Goal: Transaction & Acquisition: Purchase product/service

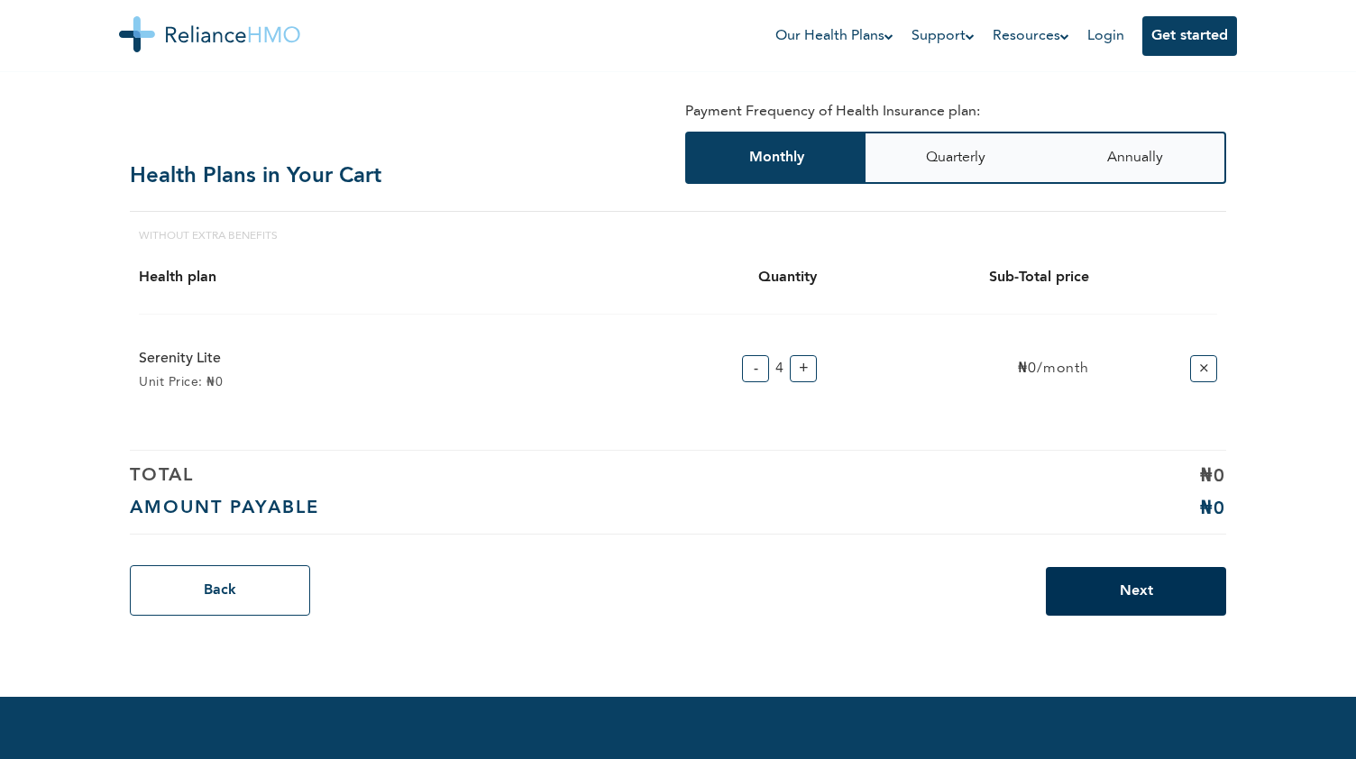
click at [1097, 603] on button "Next" at bounding box center [1136, 591] width 180 height 49
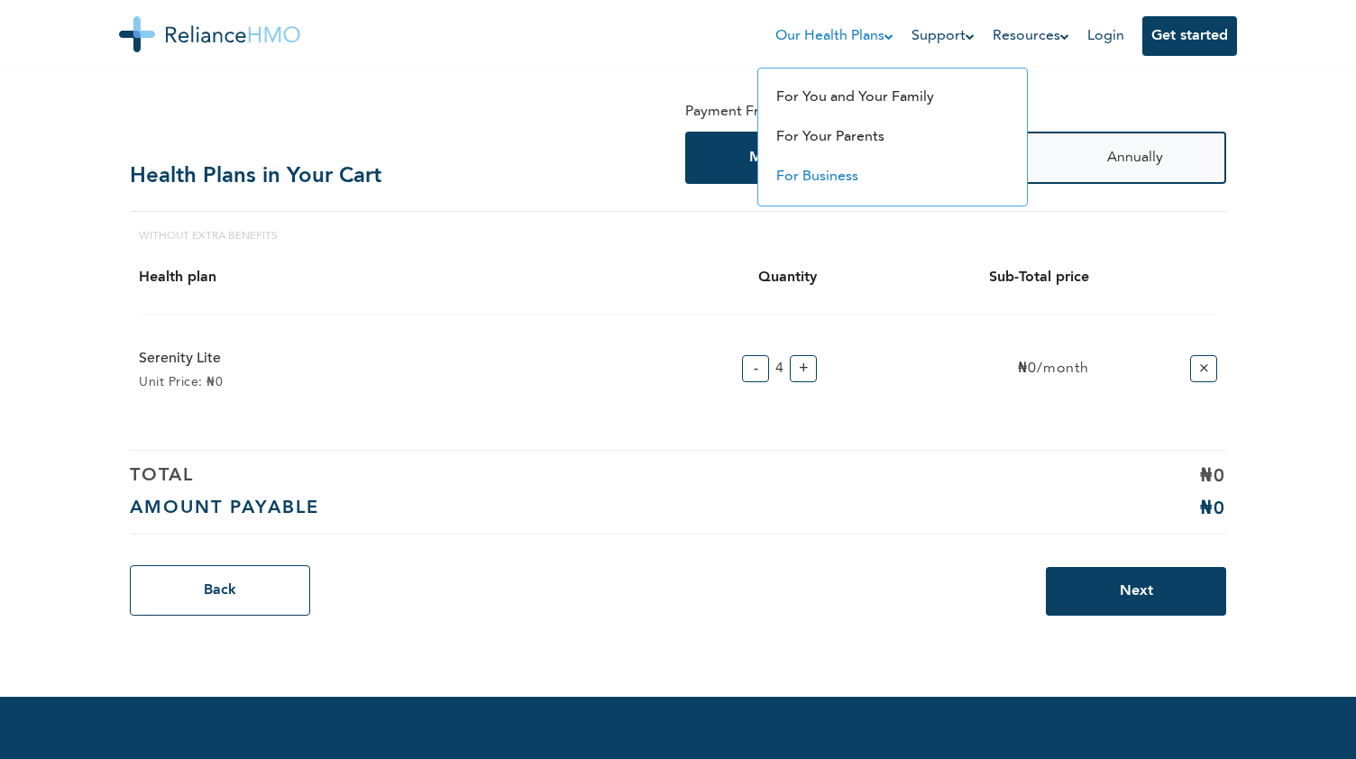
click at [830, 178] on link "For Business" at bounding box center [817, 176] width 82 height 14
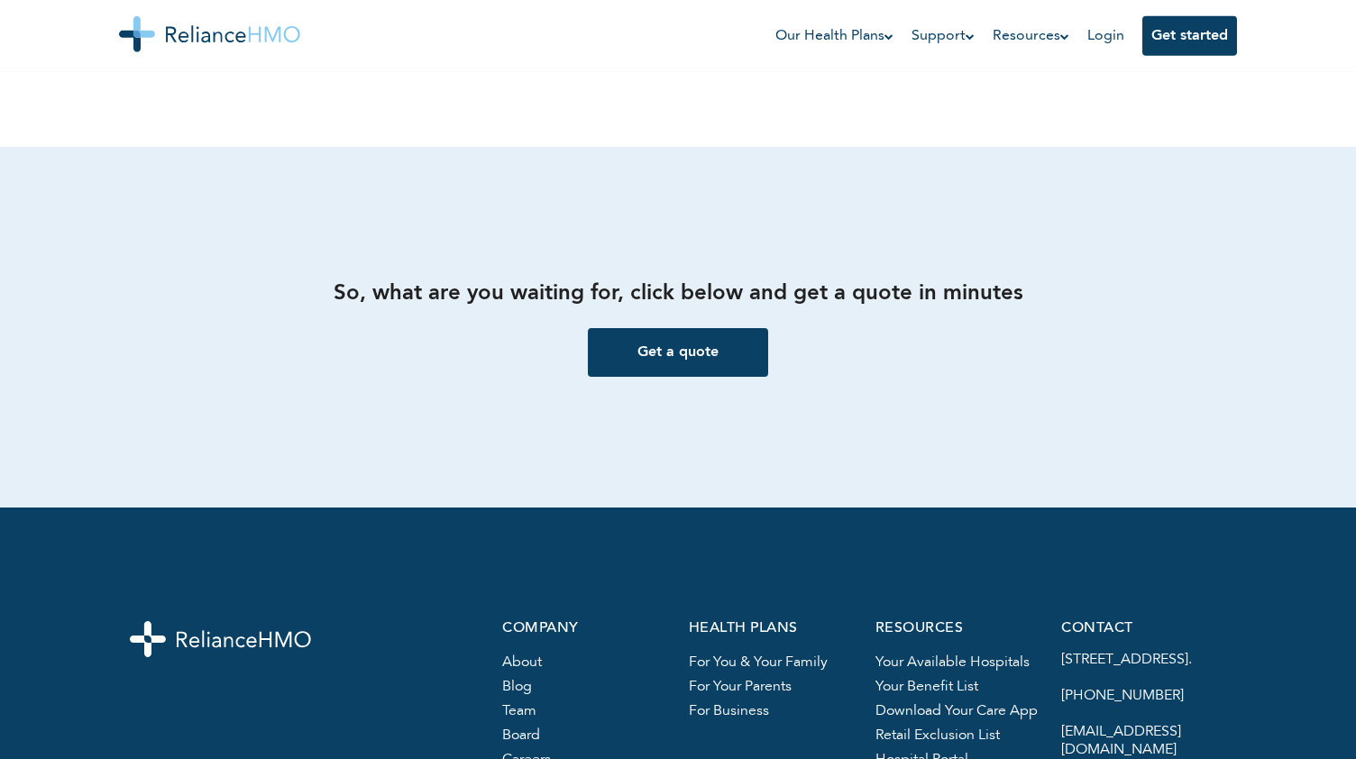
scroll to position [2122, 0]
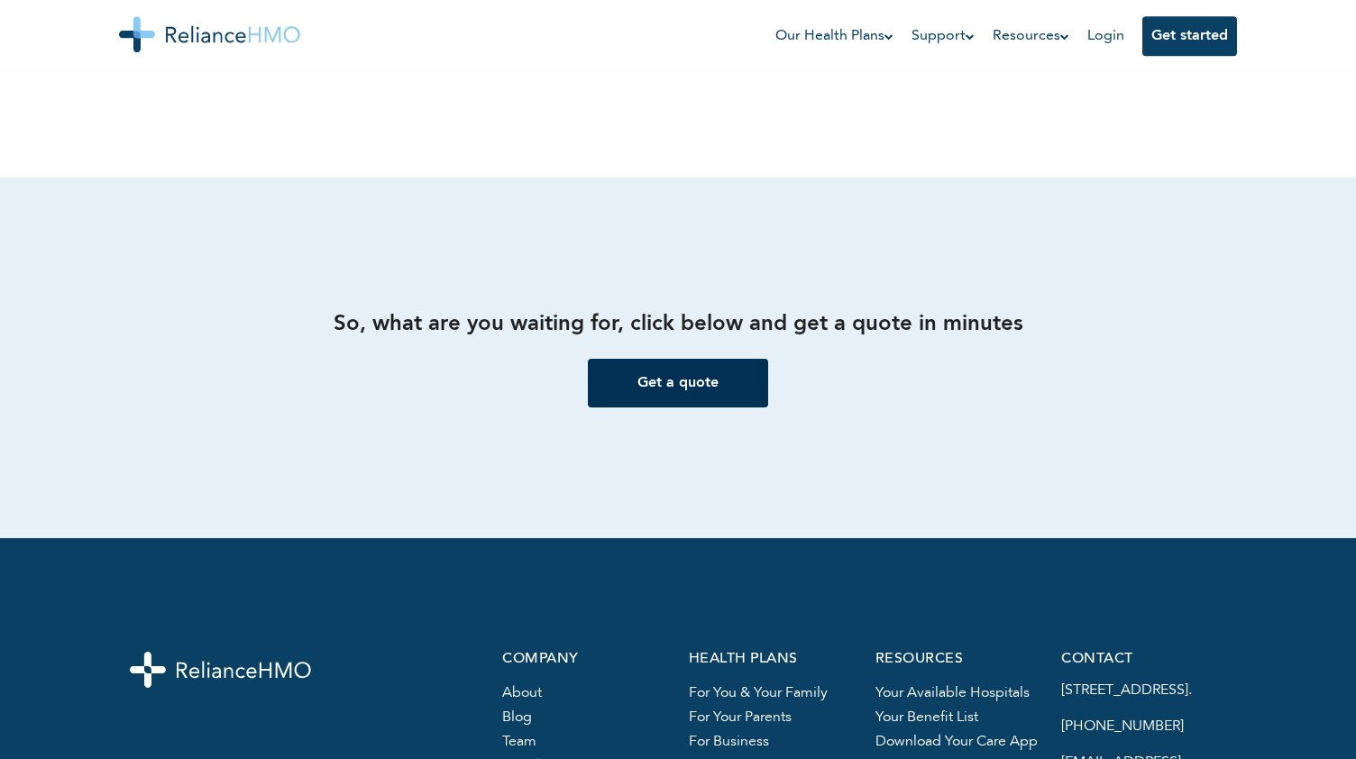
click at [718, 393] on button "Get a quote" at bounding box center [678, 383] width 180 height 49
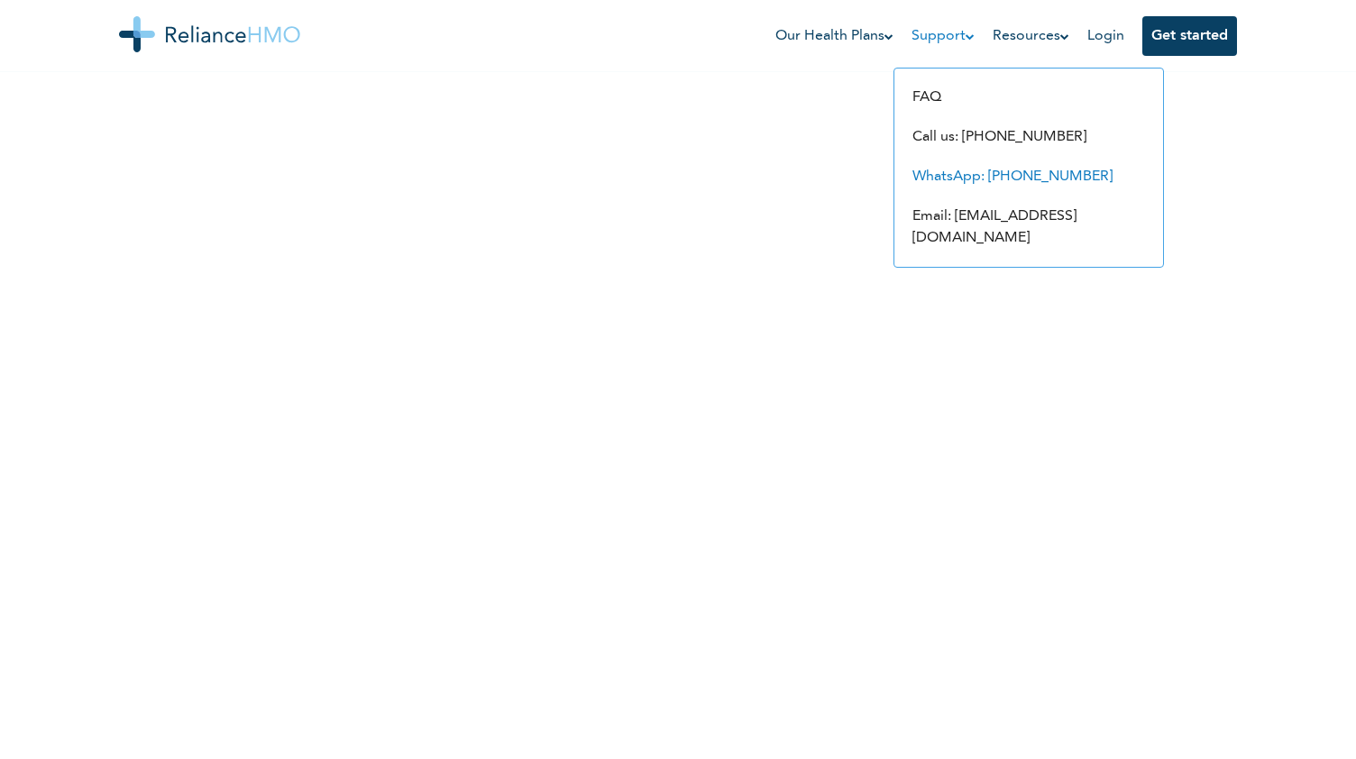
click at [991, 176] on link "WhatsApp: [PHONE_NUMBER]" at bounding box center [1012, 176] width 200 height 14
